Goal: Find specific page/section: Find specific page/section

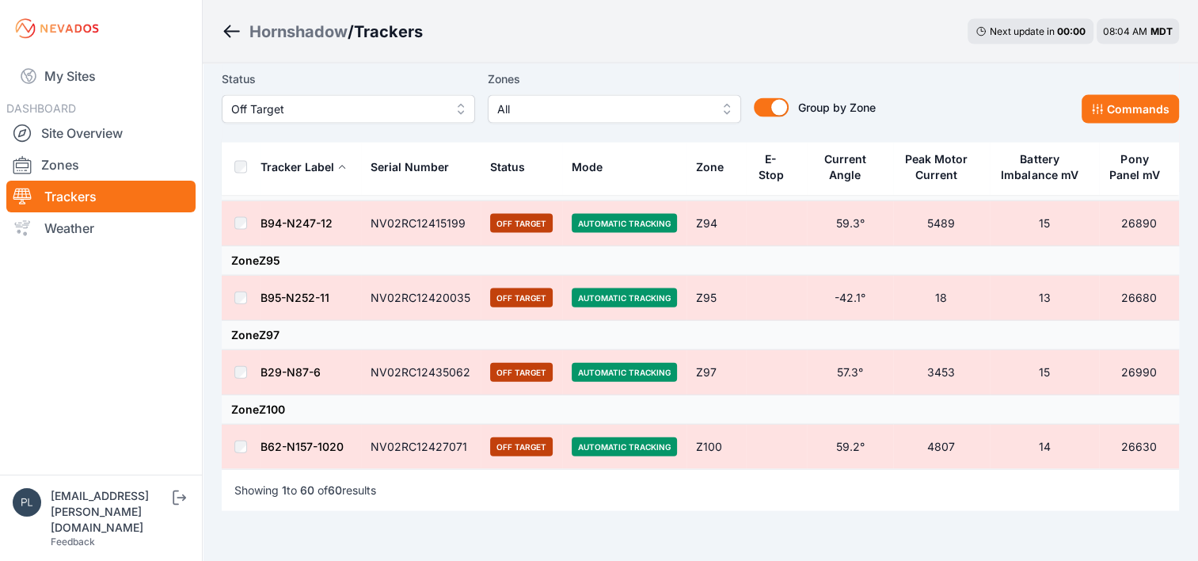
scroll to position [3426, 0]
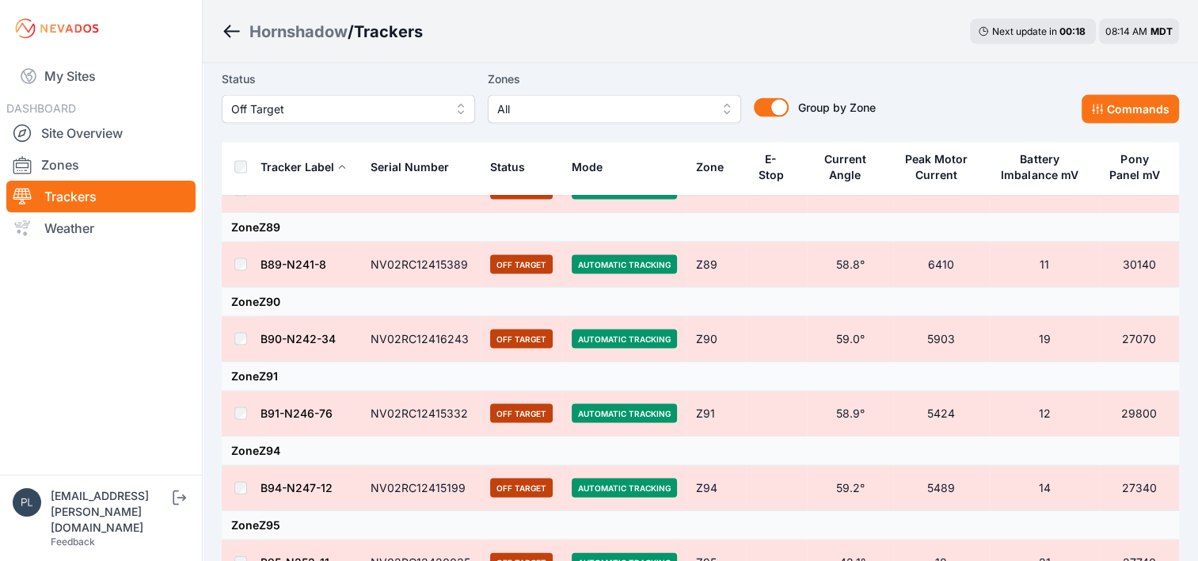
scroll to position [3578, 0]
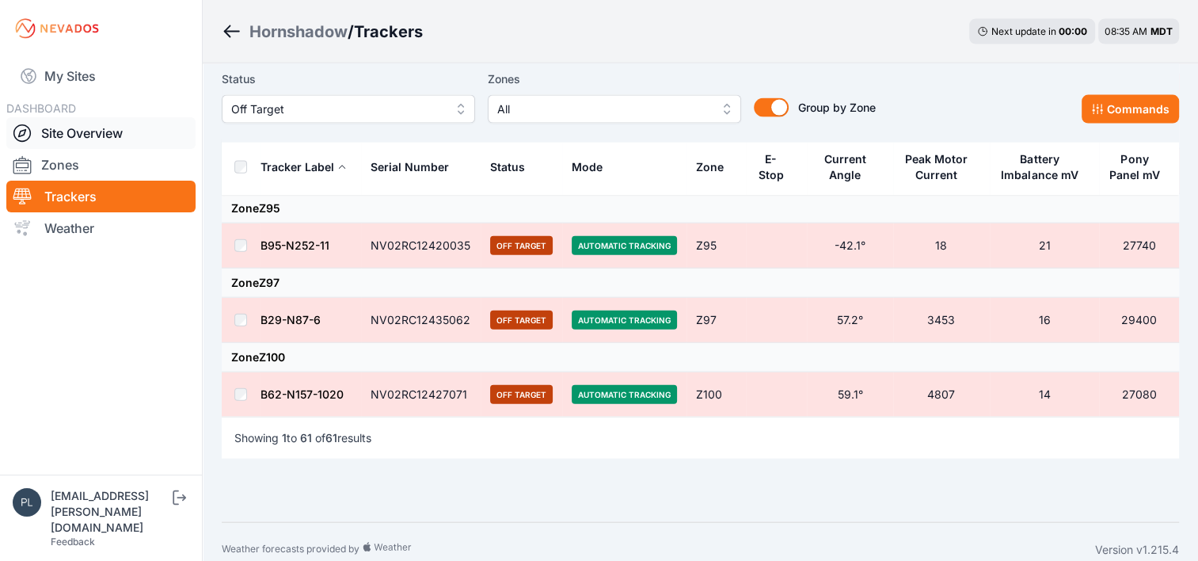
click at [106, 142] on link "Site Overview" at bounding box center [100, 133] width 189 height 32
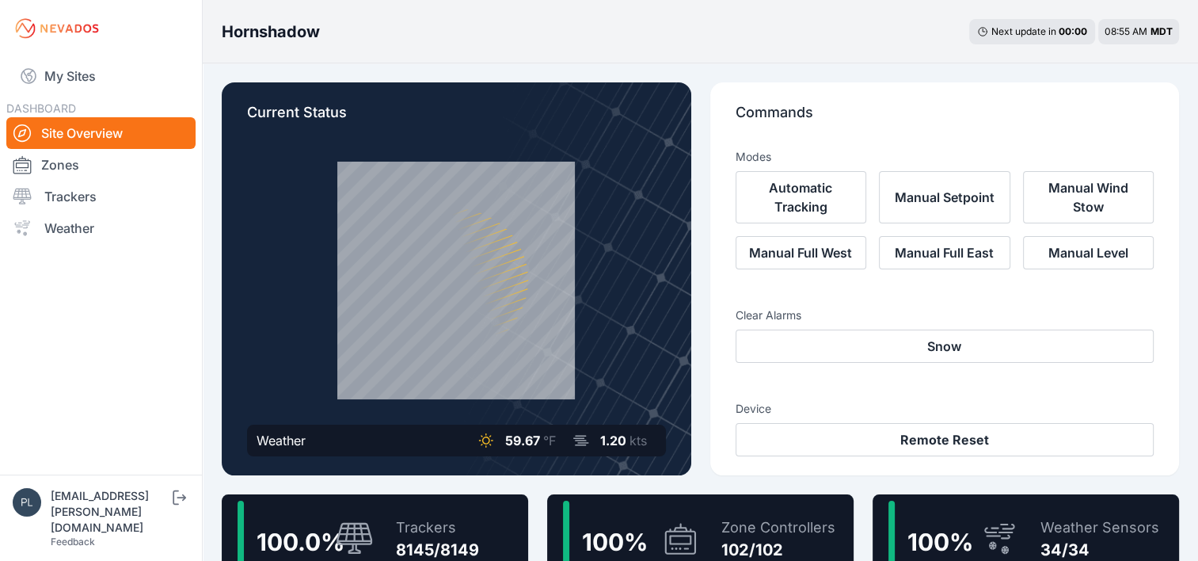
click at [108, 146] on link "Site Overview" at bounding box center [100, 133] width 189 height 32
